Goal: Information Seeking & Learning: Learn about a topic

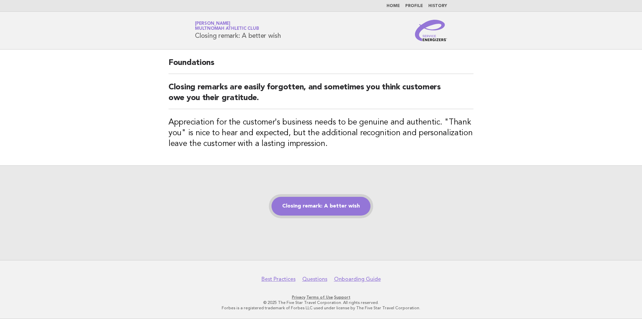
click at [326, 211] on link "Closing remark: A better wish" at bounding box center [320, 206] width 99 height 19
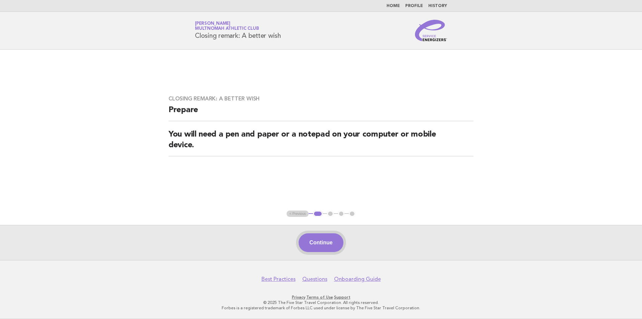
click at [327, 237] on button "Continue" at bounding box center [321, 242] width 44 height 19
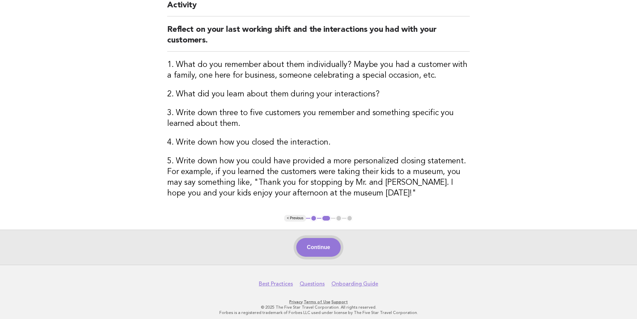
click at [325, 247] on button "Continue" at bounding box center [318, 247] width 44 height 19
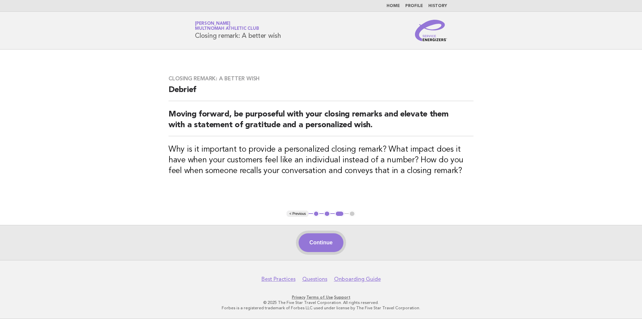
click at [332, 236] on button "Continue" at bounding box center [321, 242] width 44 height 19
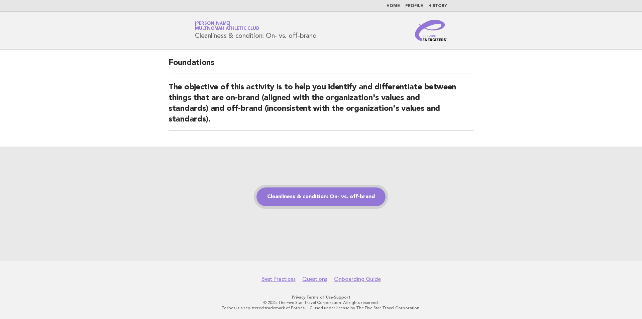
click at [327, 201] on link "Cleanliness & condition: On- vs. off-brand" at bounding box center [320, 196] width 129 height 19
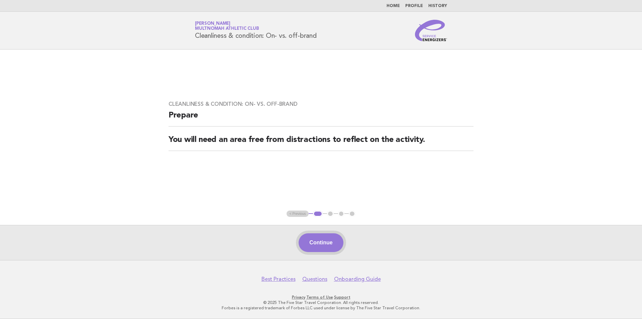
click at [327, 241] on button "Continue" at bounding box center [321, 242] width 44 height 19
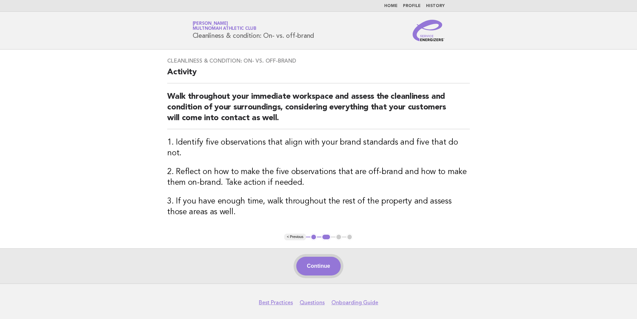
click at [319, 257] on button "Continue" at bounding box center [318, 265] width 44 height 19
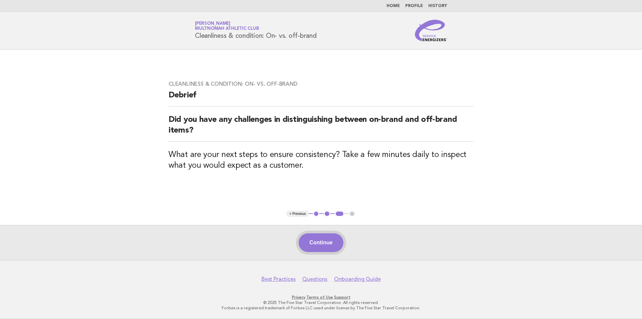
click at [330, 242] on button "Continue" at bounding box center [321, 242] width 44 height 19
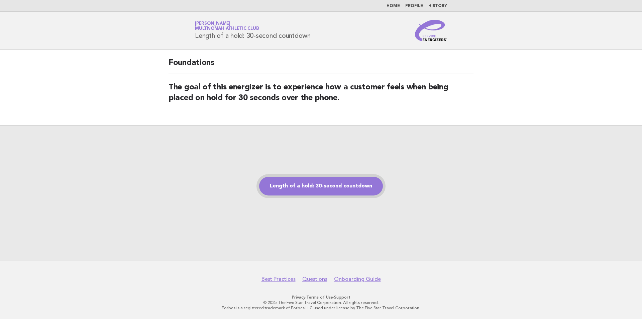
click at [326, 184] on link "Length of a hold: 30-second countdown" at bounding box center [321, 186] width 124 height 19
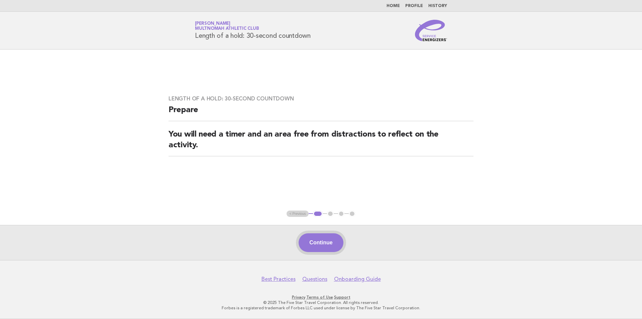
click at [329, 243] on button "Continue" at bounding box center [321, 242] width 44 height 19
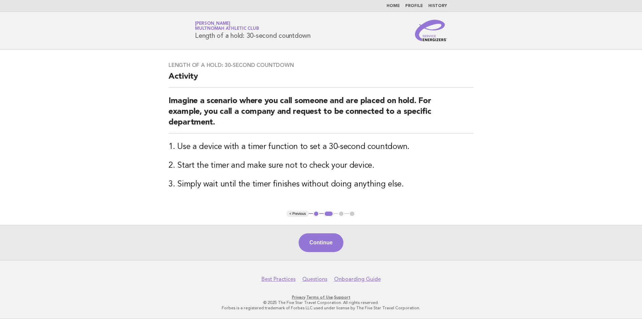
click at [322, 241] on button "Continue" at bounding box center [321, 242] width 44 height 19
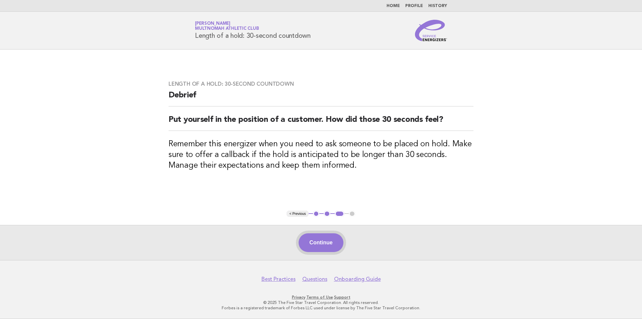
click at [318, 245] on button "Continue" at bounding box center [321, 242] width 44 height 19
